Goal: Task Accomplishment & Management: Manage account settings

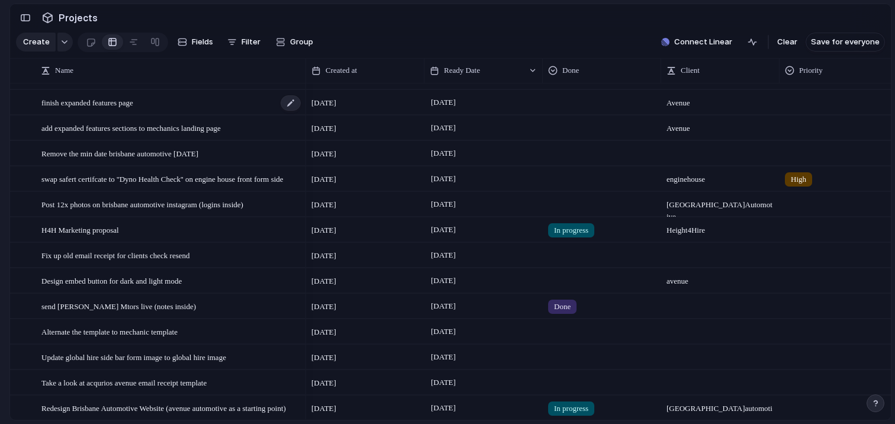
scroll to position [75, 0]
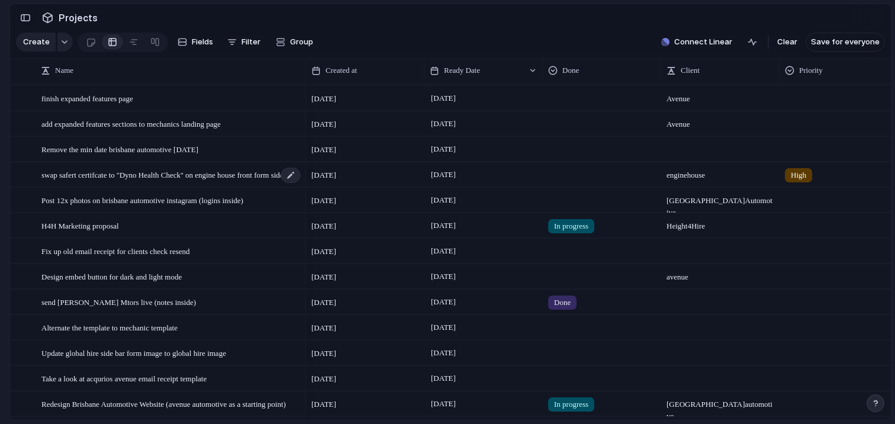
click at [239, 175] on span "swap safert certifcate to ''Dyno Health Check'' on engine house front form side" at bounding box center [162, 175] width 242 height 14
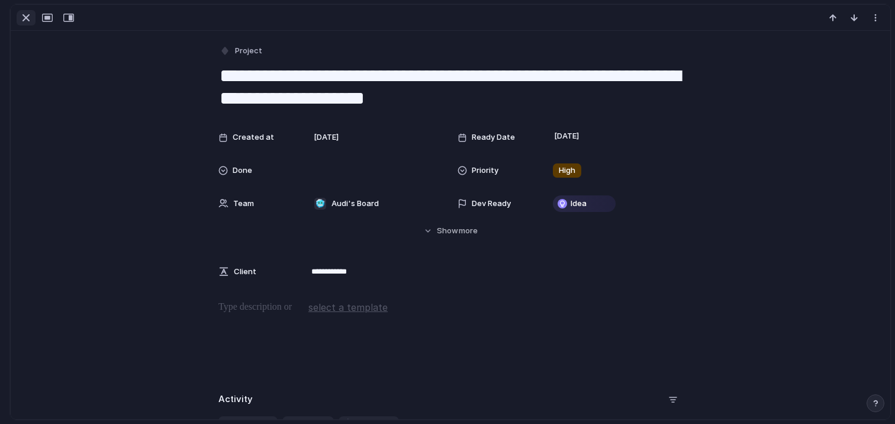
click at [24, 16] on div "button" at bounding box center [26, 18] width 14 height 14
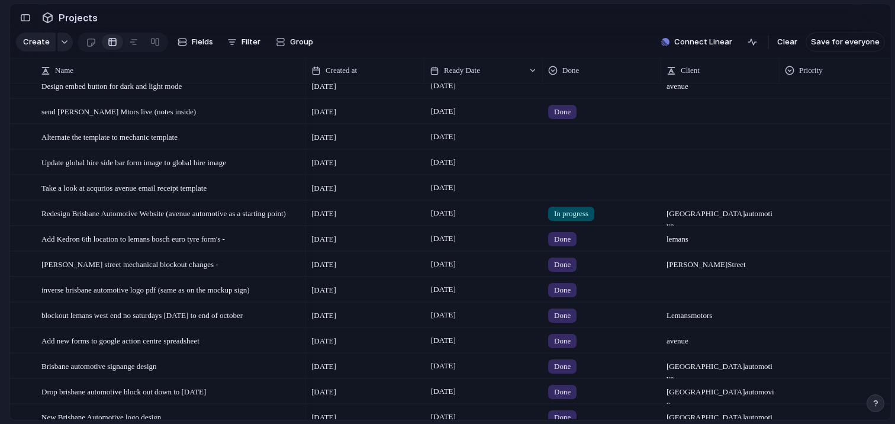
click at [576, 209] on span "In progress" at bounding box center [571, 214] width 34 height 12
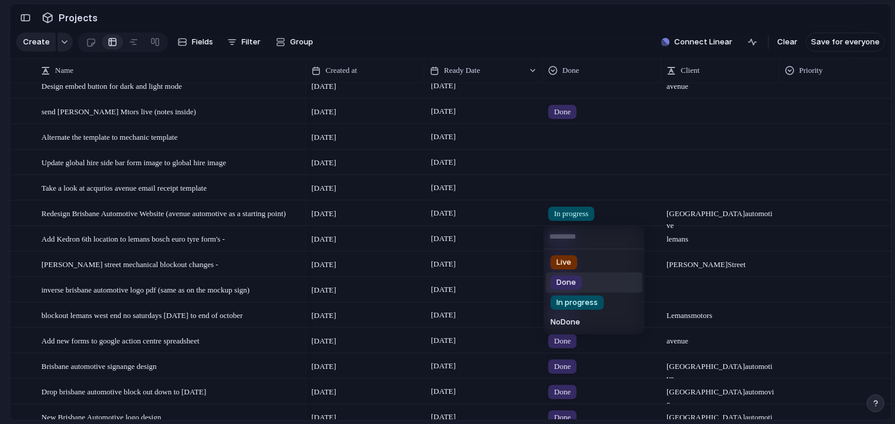
click at [567, 277] on span "Done" at bounding box center [567, 283] width 20 height 12
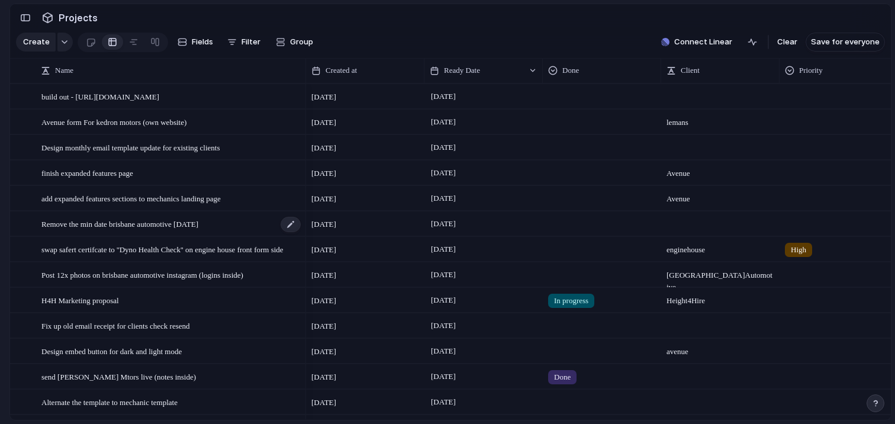
click at [169, 232] on div "Remove the min date brisbane automotive 1 sept" at bounding box center [171, 224] width 261 height 24
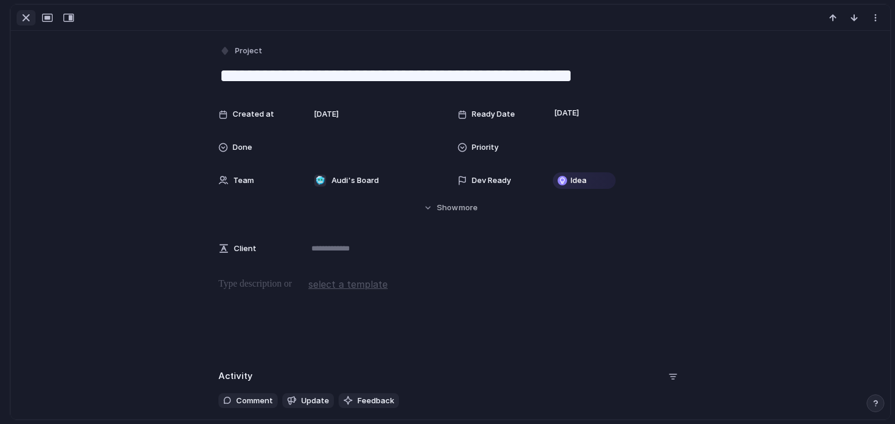
click at [22, 20] on div "button" at bounding box center [26, 18] width 14 height 14
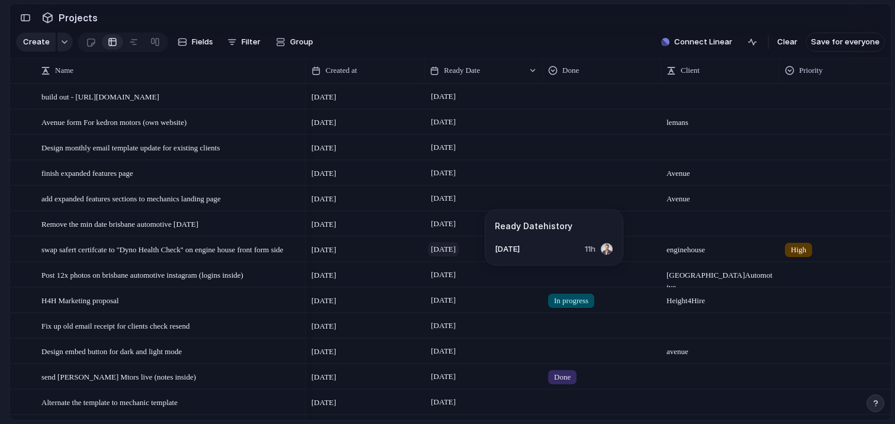
scroll to position [19, 0]
